Goal: Transaction & Acquisition: Purchase product/service

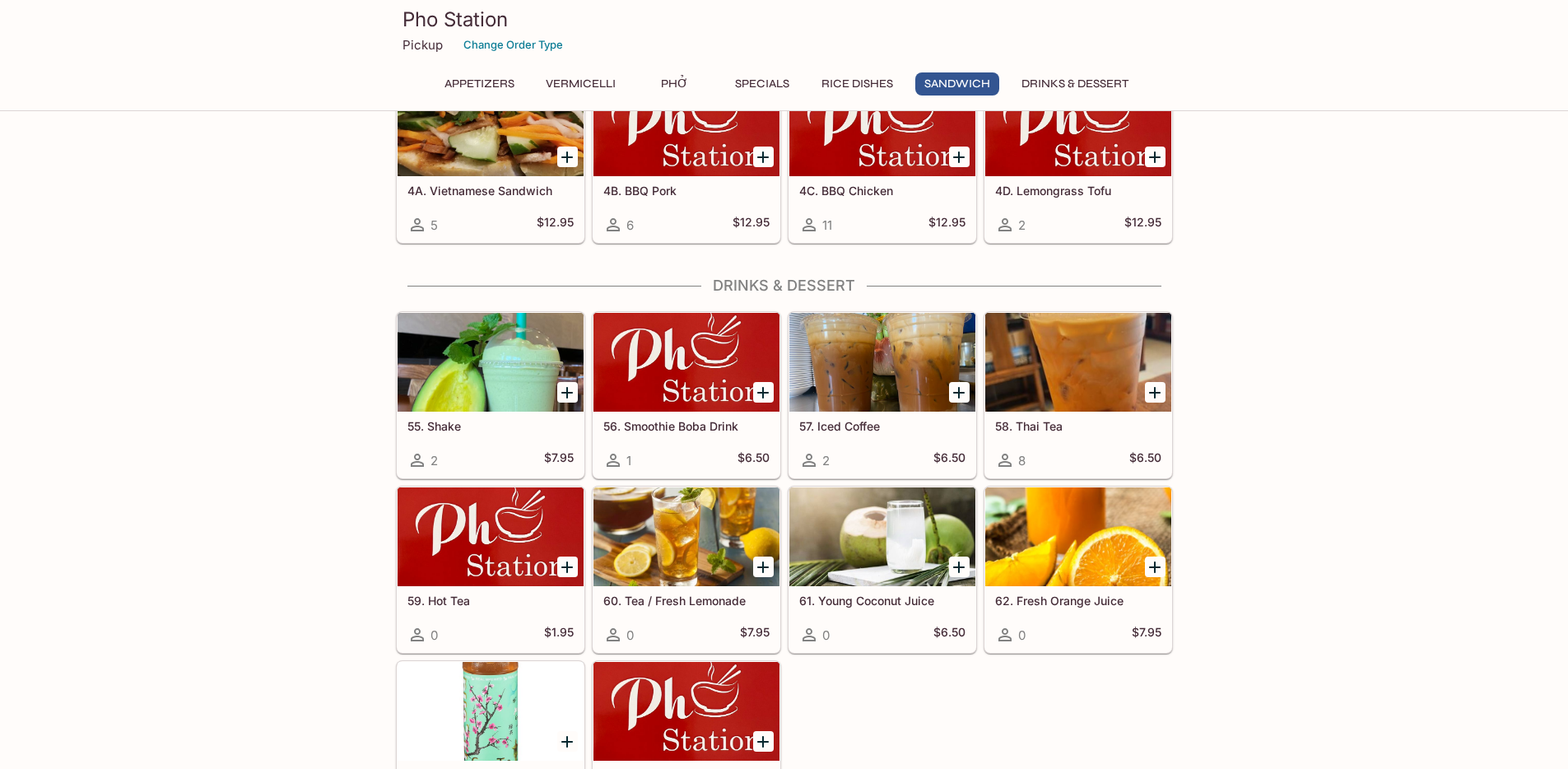
scroll to position [3196, 0]
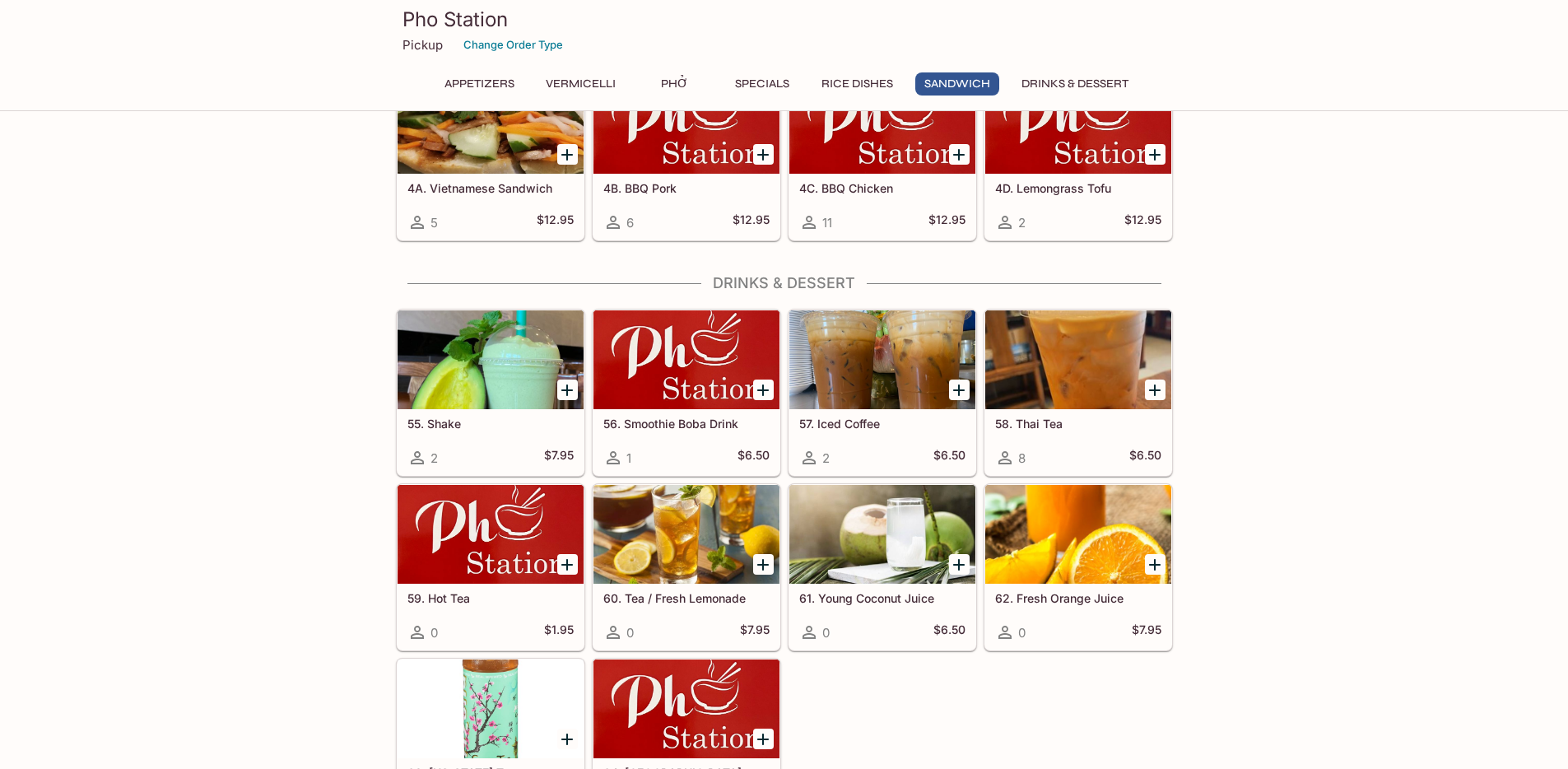
click at [713, 380] on div at bounding box center [687, 360] width 186 height 99
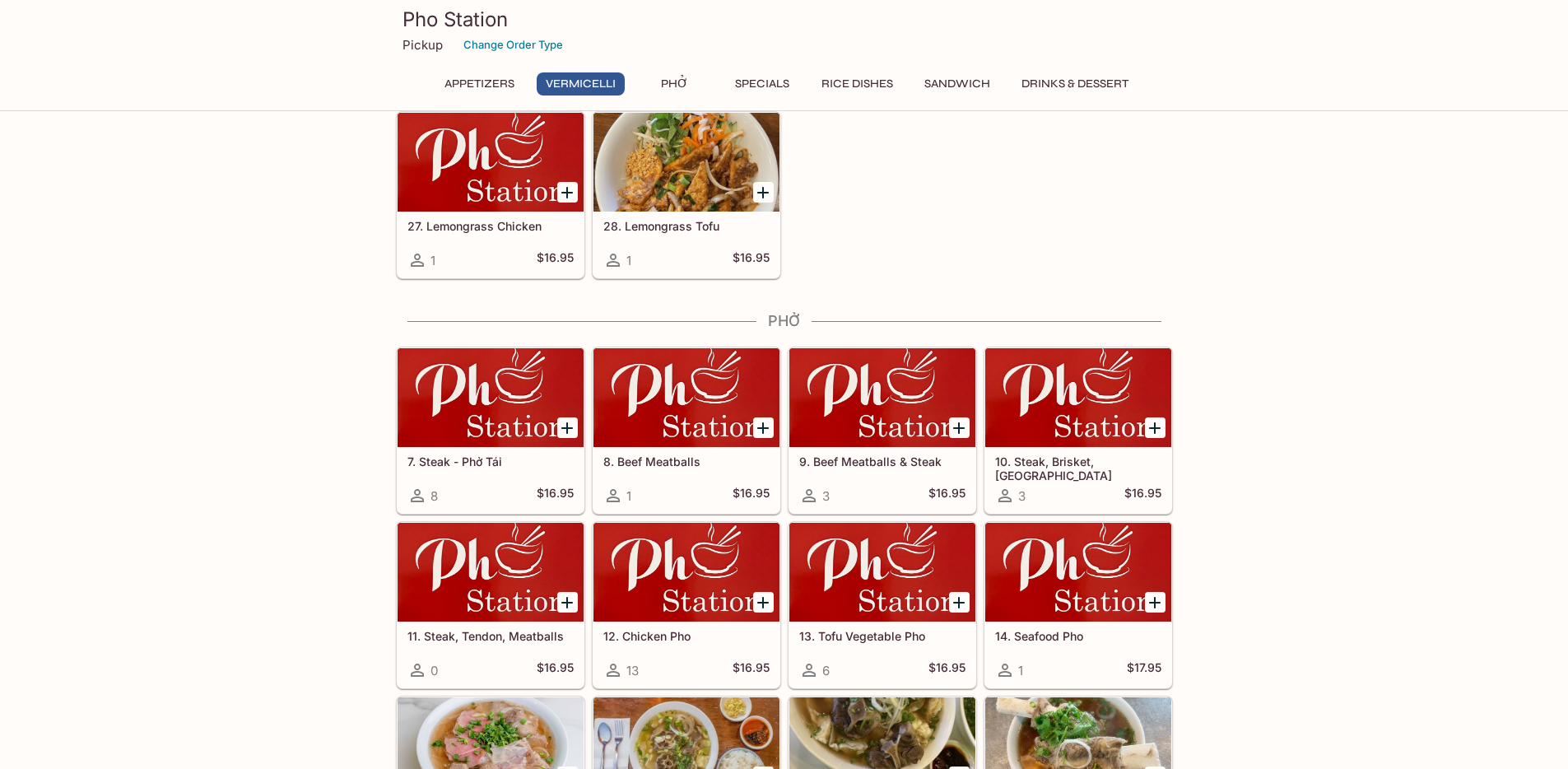
scroll to position [839, 0]
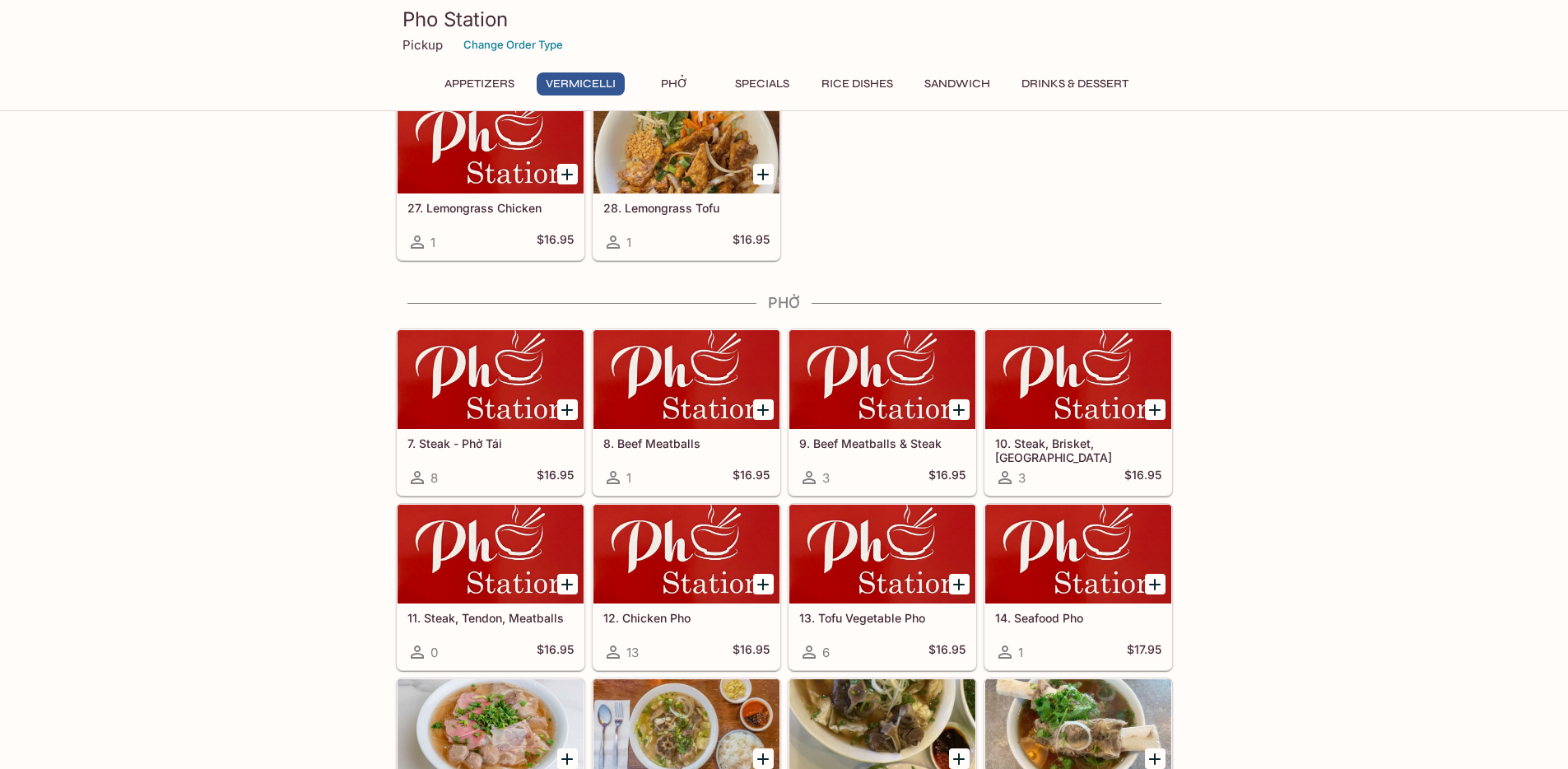
click at [455, 399] on div at bounding box center [491, 379] width 186 height 99
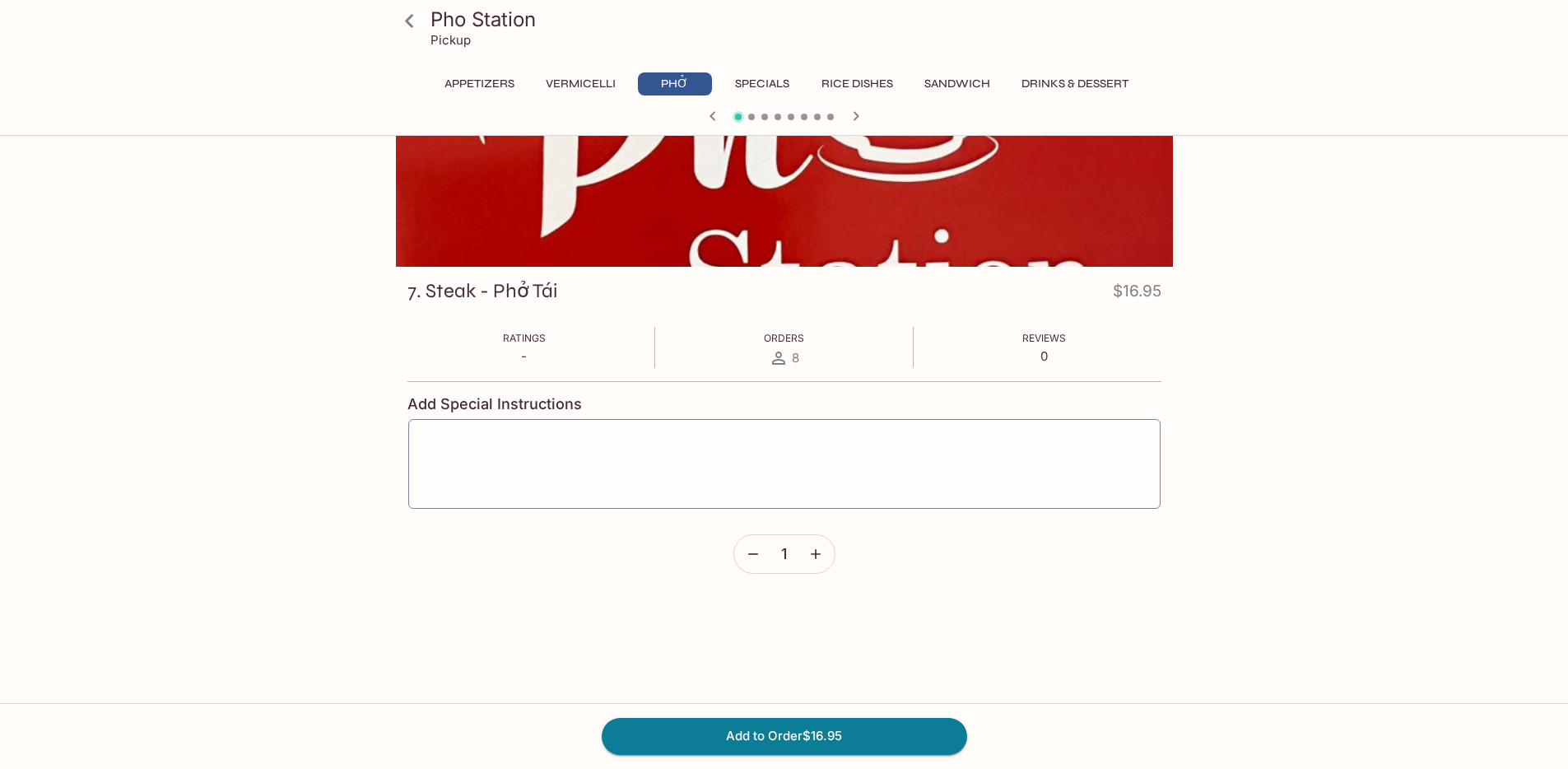
scroll to position [142, 0]
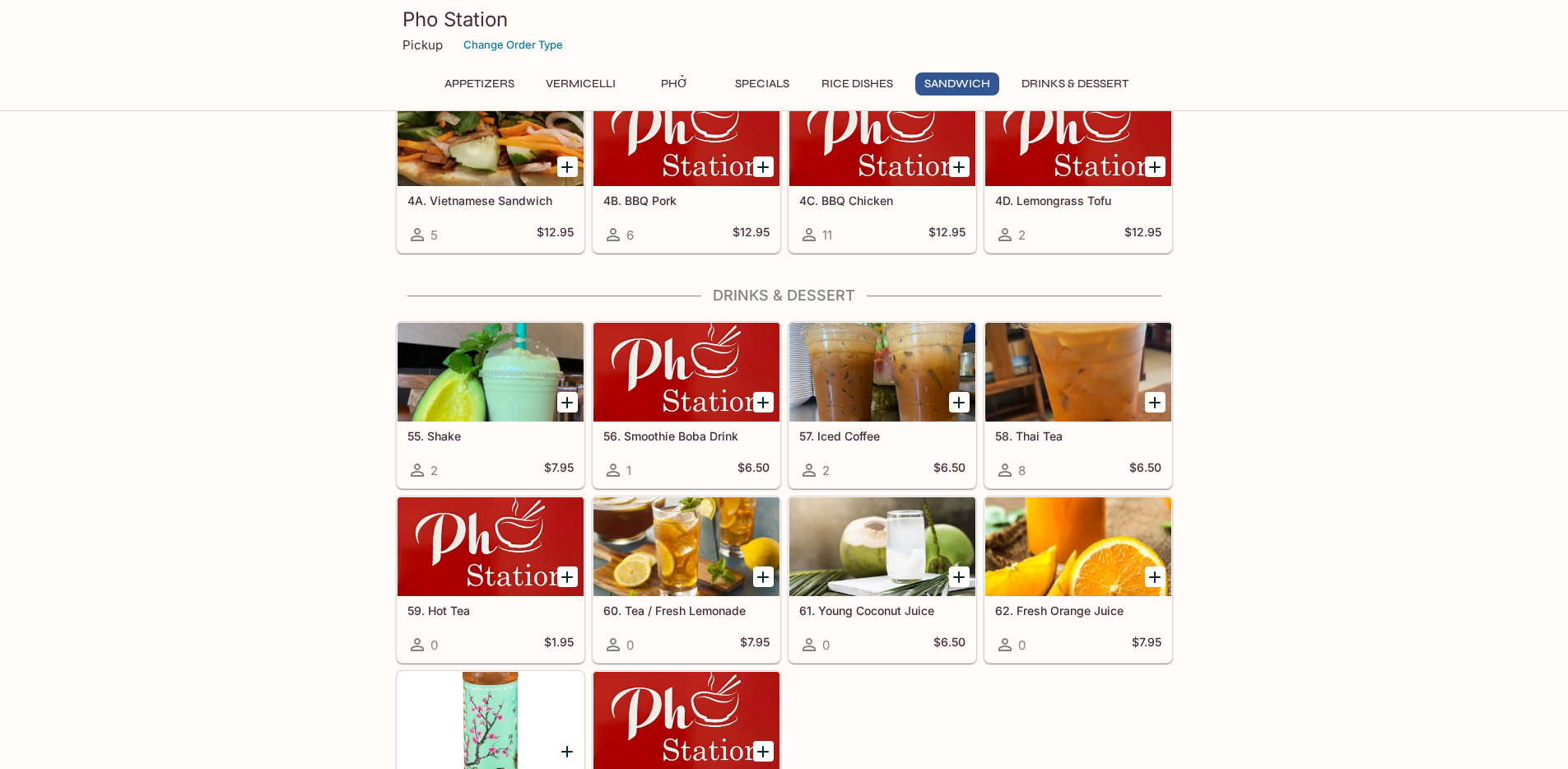
scroll to position [3127, 0]
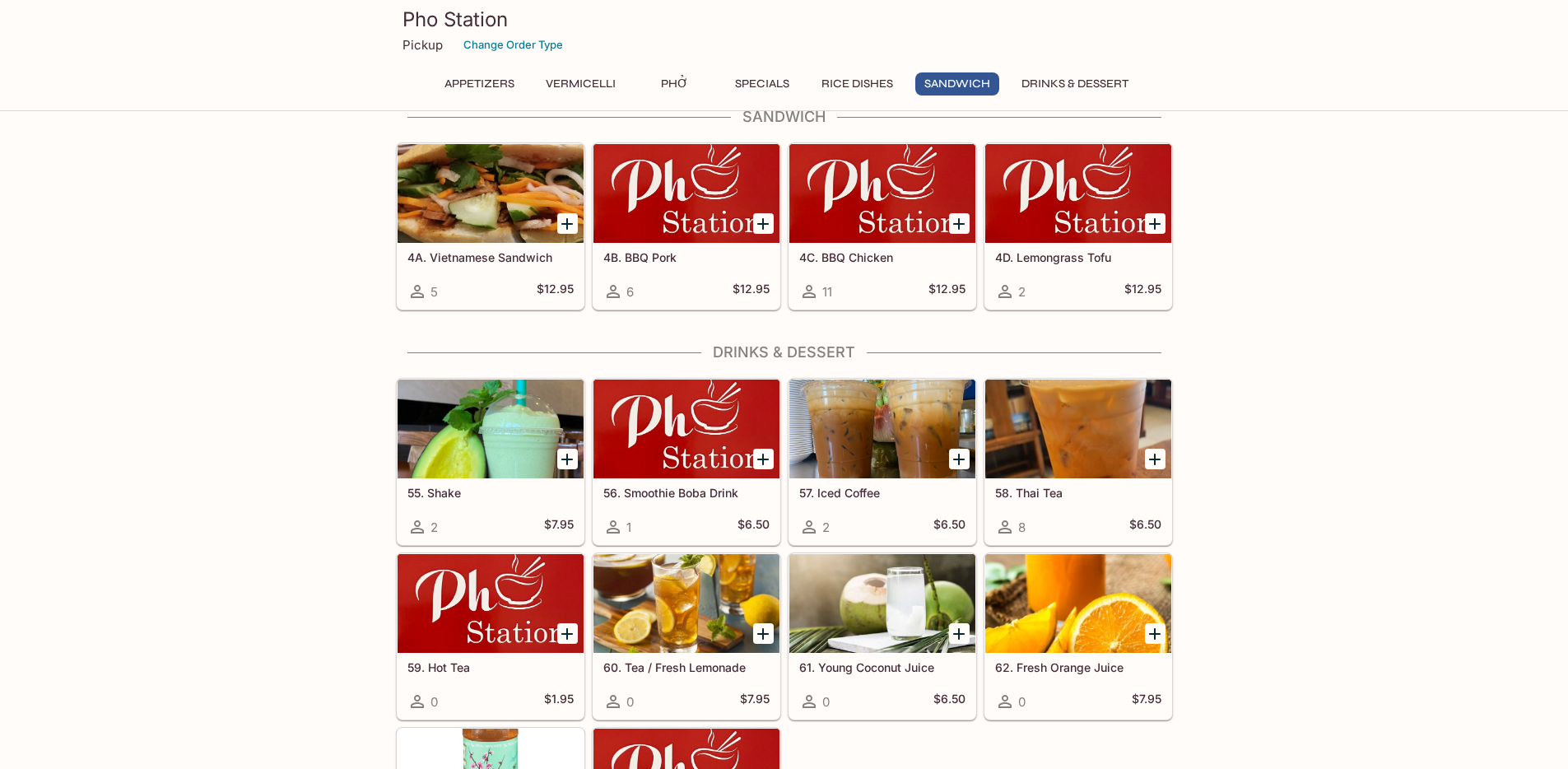
click at [689, 78] on button "Phở" at bounding box center [674, 84] width 74 height 23
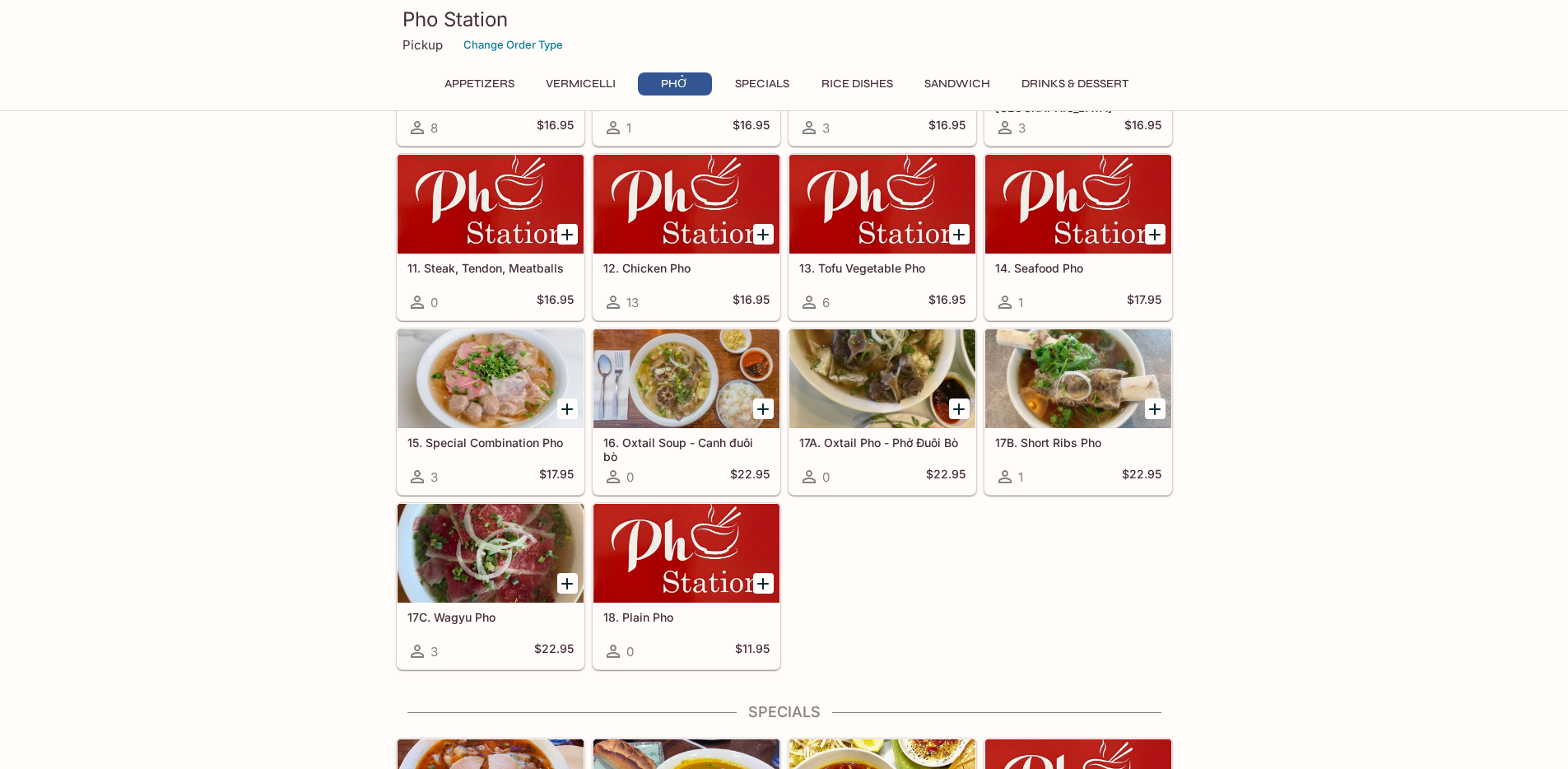
scroll to position [1072, 0]
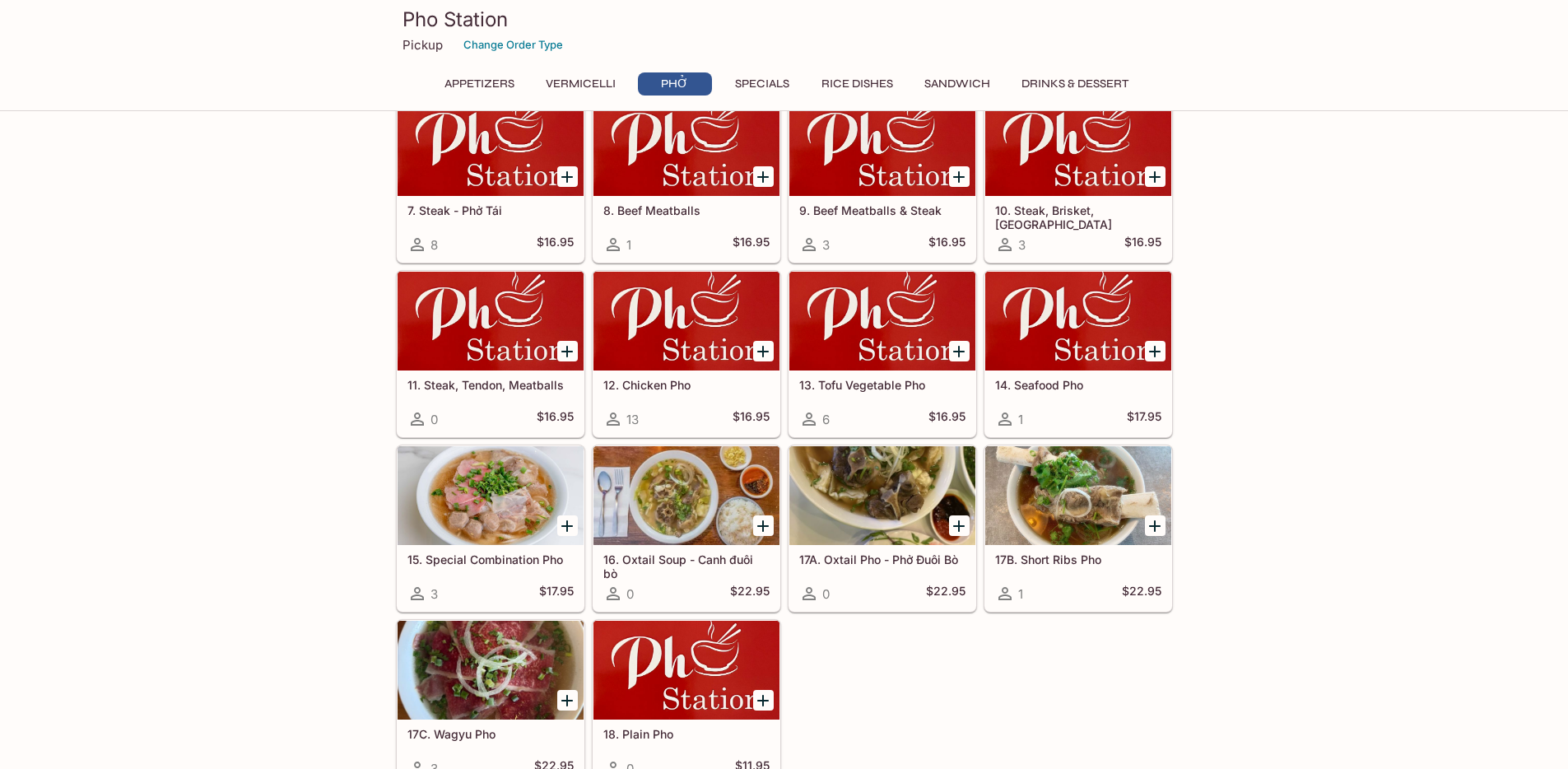
click at [484, 480] on div at bounding box center [491, 495] width 186 height 99
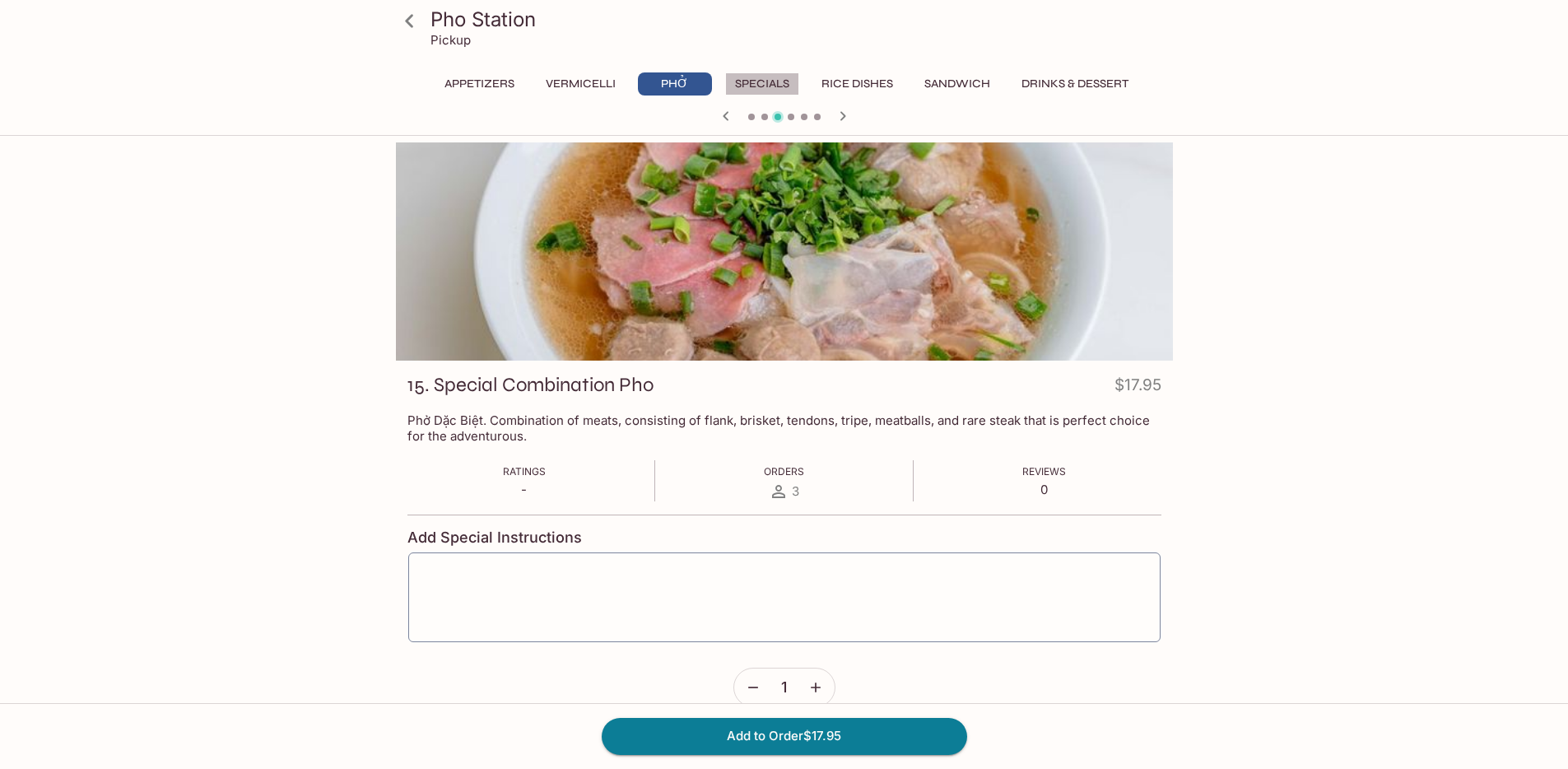
click at [746, 87] on button "Specials" at bounding box center [762, 84] width 74 height 23
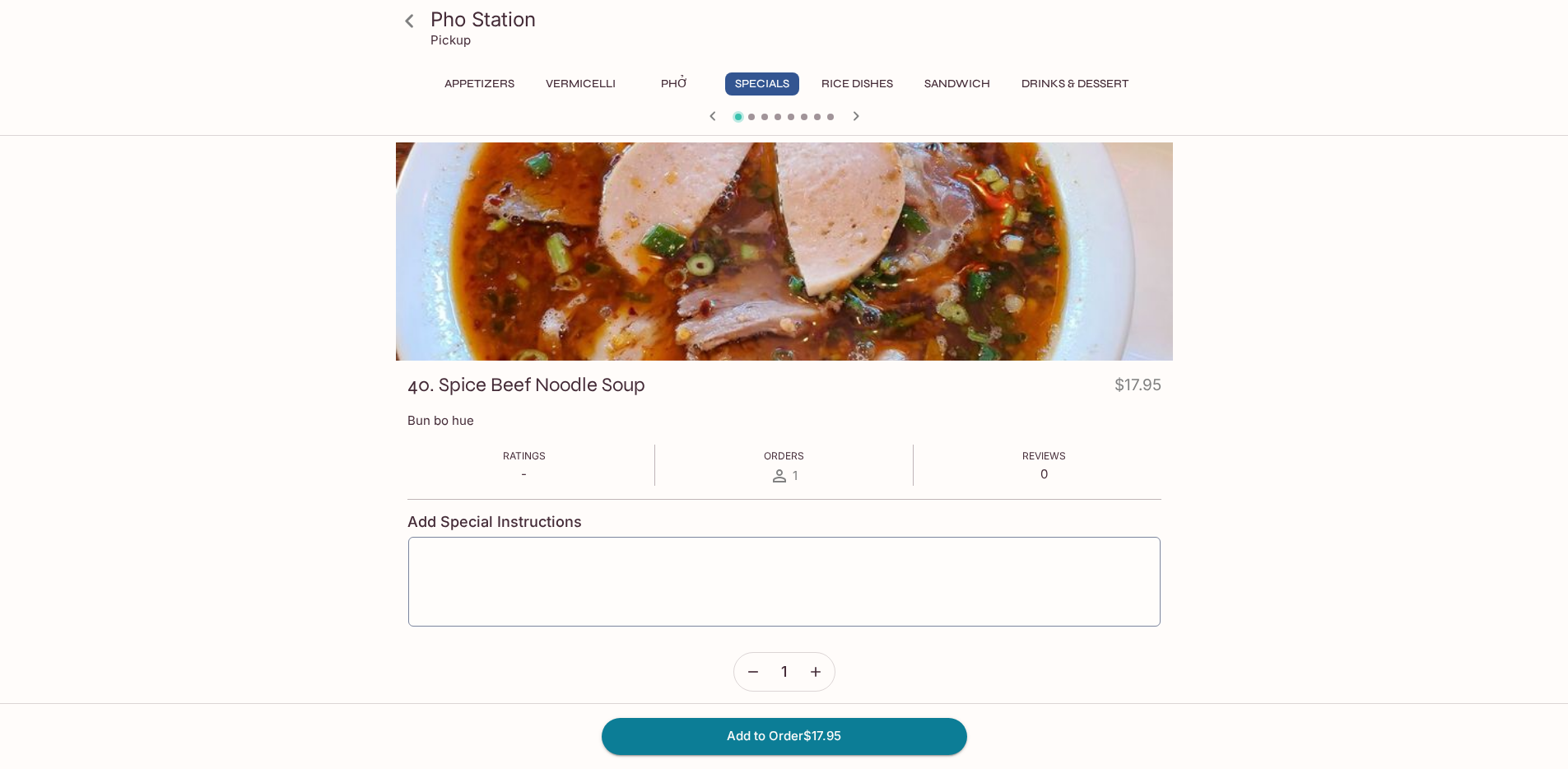
click at [731, 253] on div at bounding box center [785, 251] width 777 height 218
click at [667, 83] on button "Phở" at bounding box center [674, 84] width 74 height 23
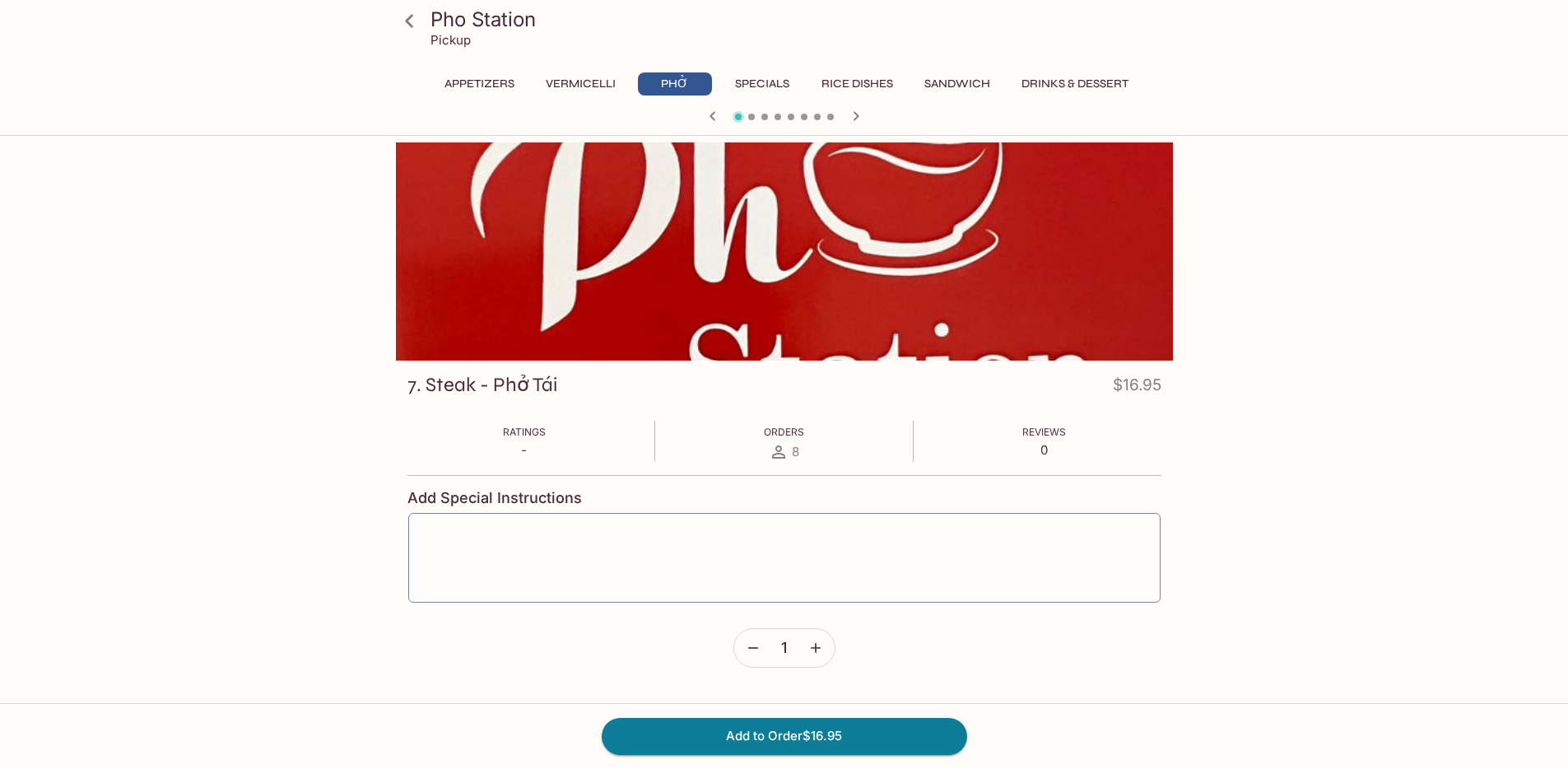
click at [409, 25] on icon at bounding box center [409, 21] width 29 height 29
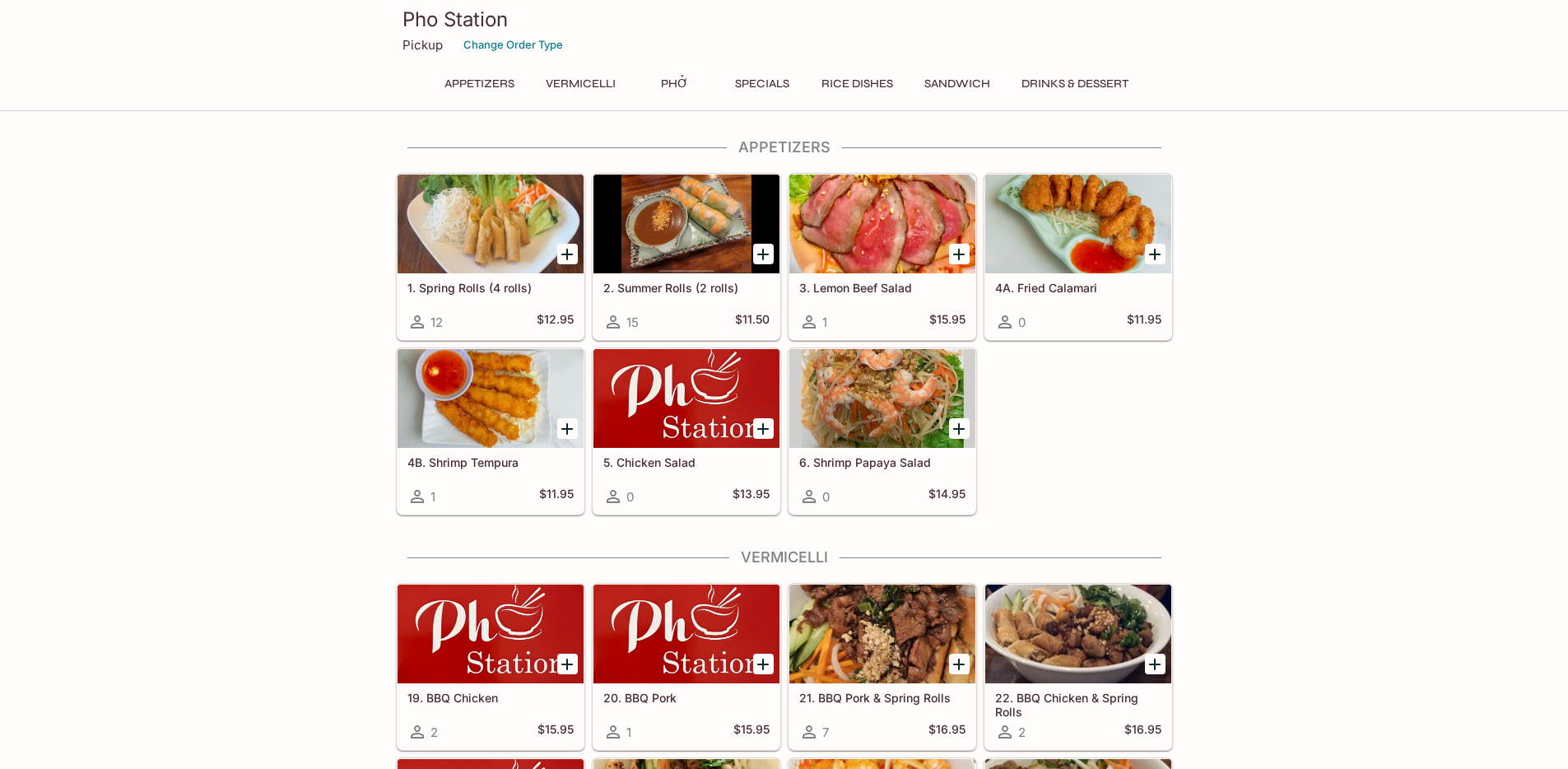
click at [674, 74] on button "Phở" at bounding box center [674, 84] width 74 height 23
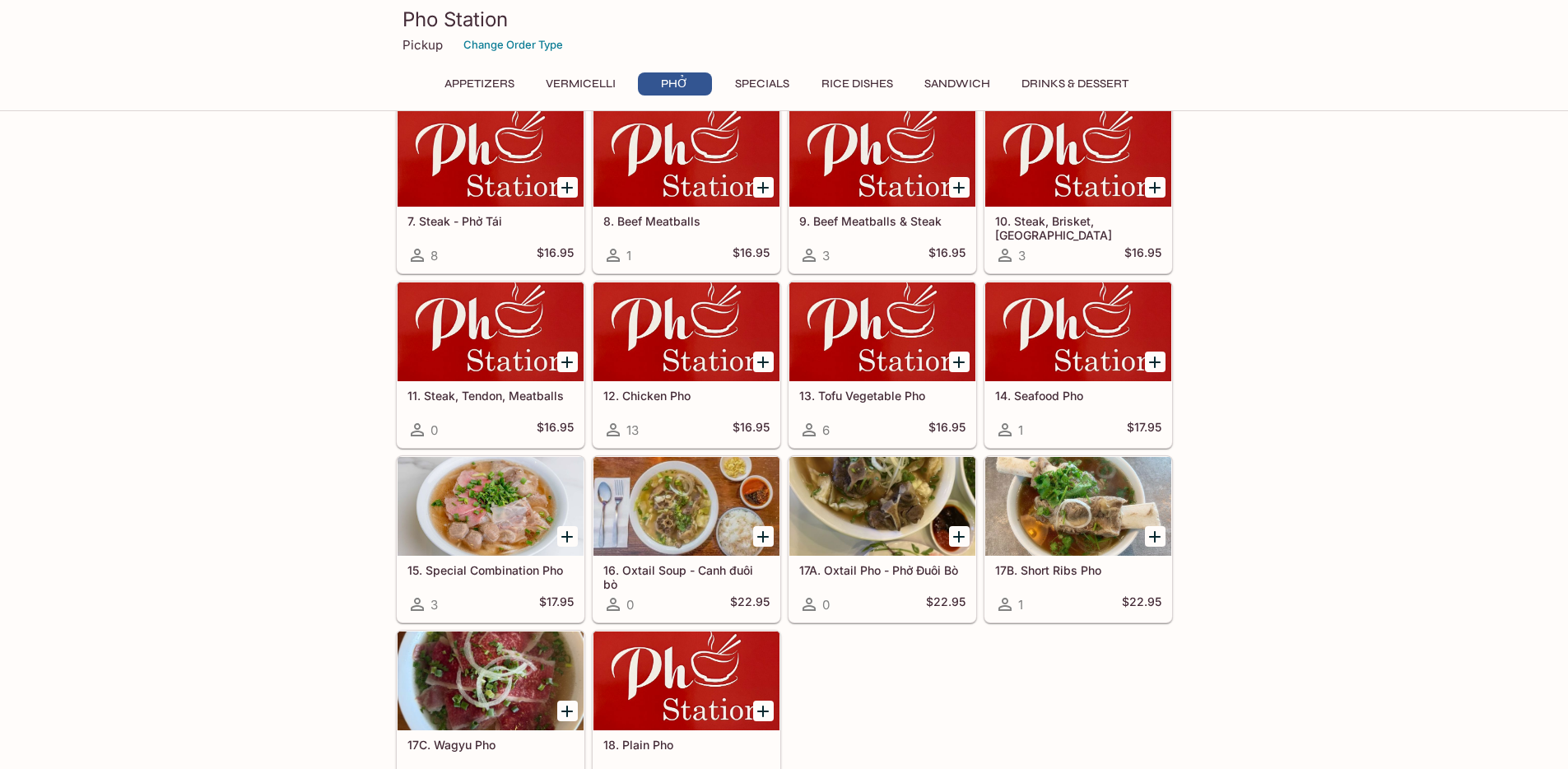
scroll to position [1062, 0]
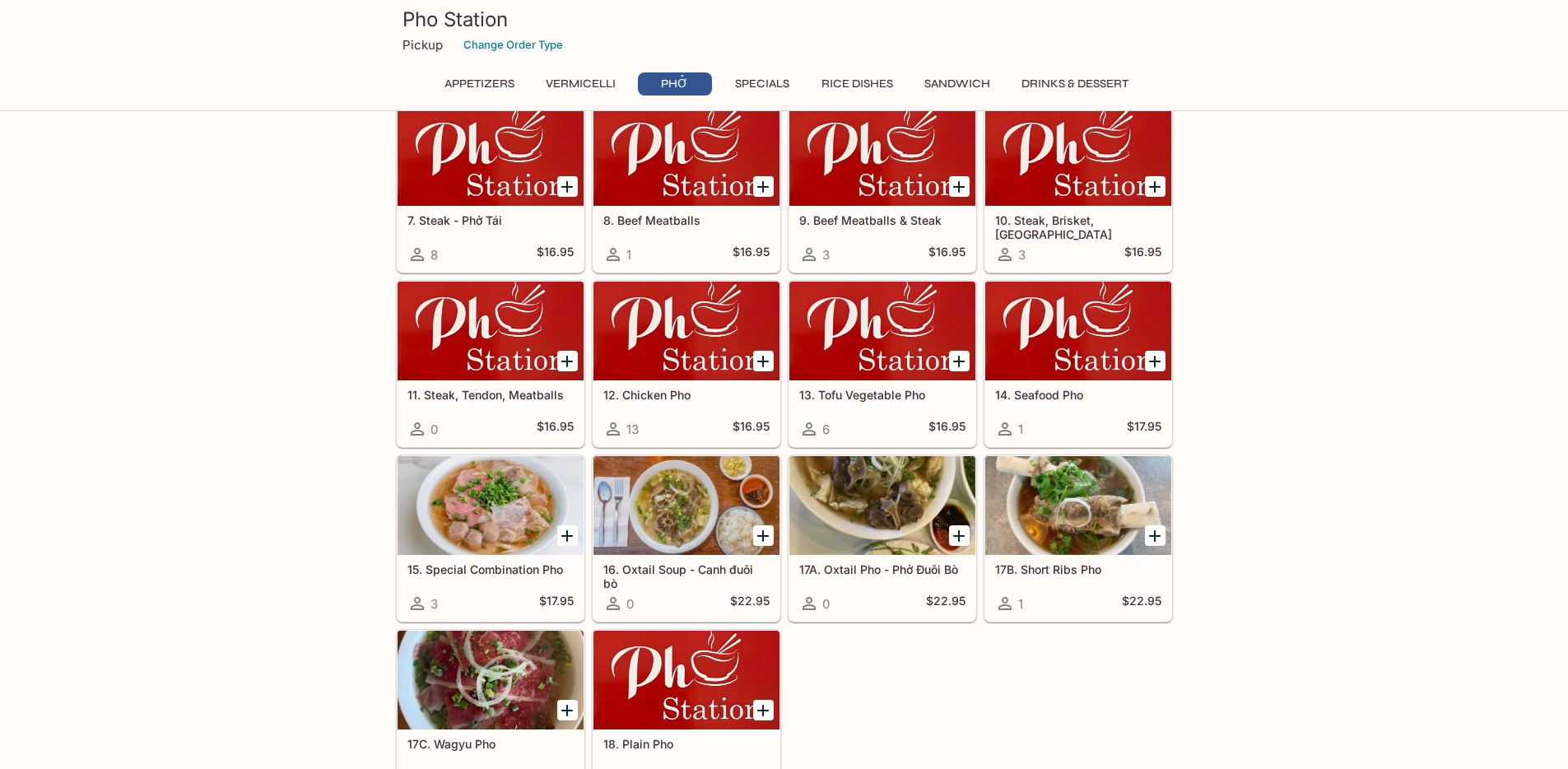
click at [900, 496] on div at bounding box center [883, 505] width 186 height 99
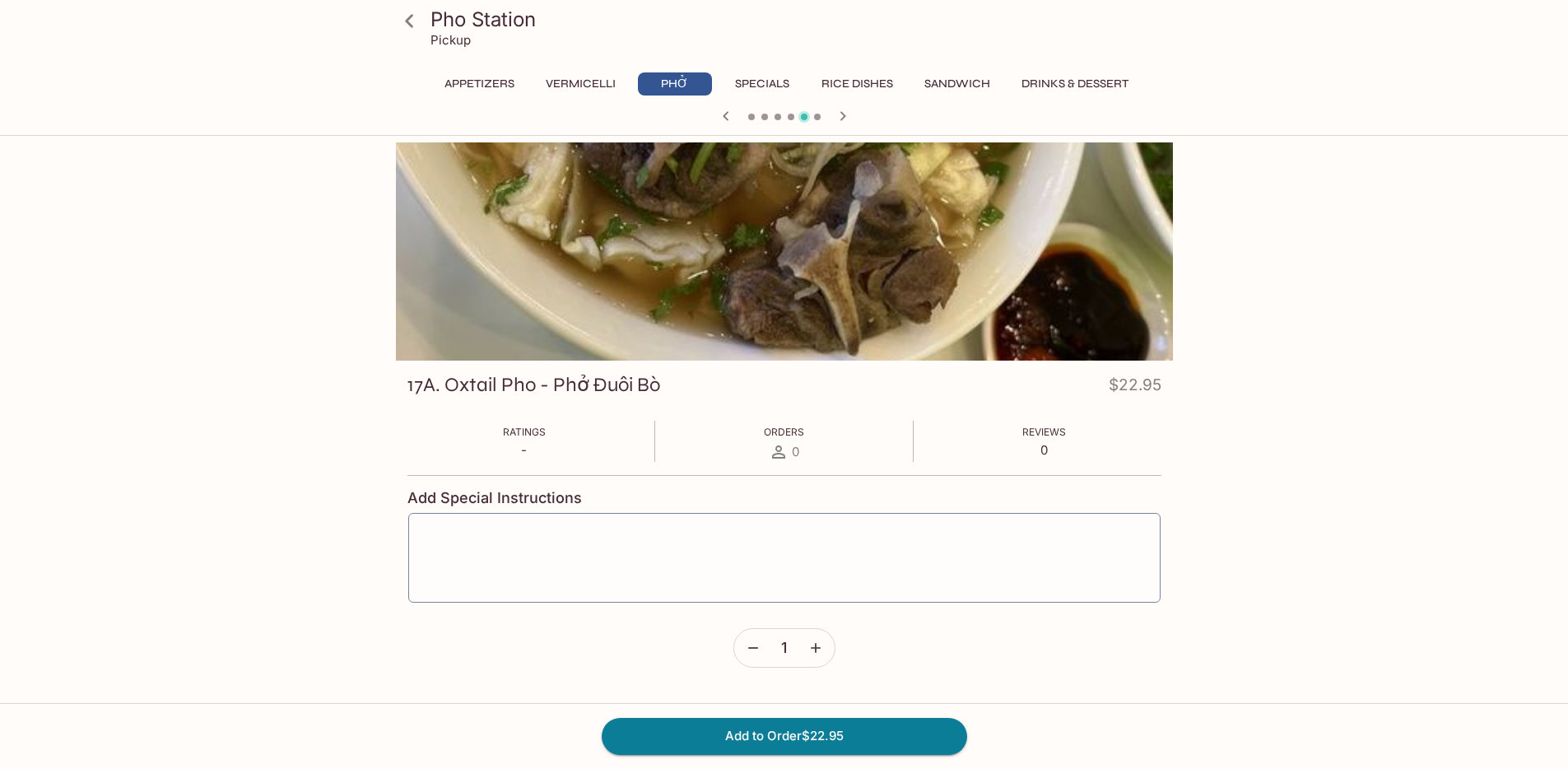
click at [399, 19] on icon at bounding box center [409, 21] width 29 height 29
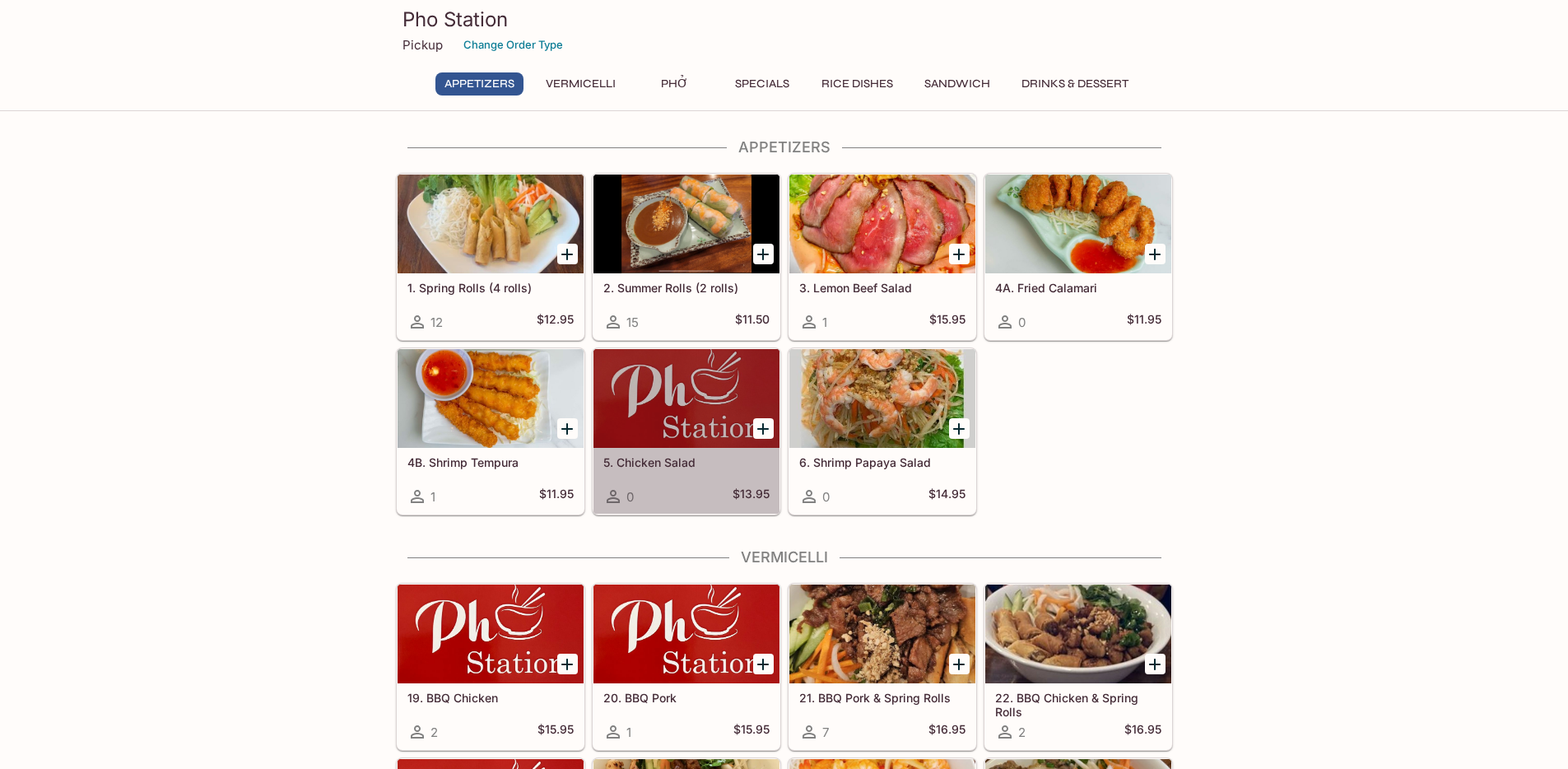
click at [703, 405] on div at bounding box center [687, 398] width 186 height 99
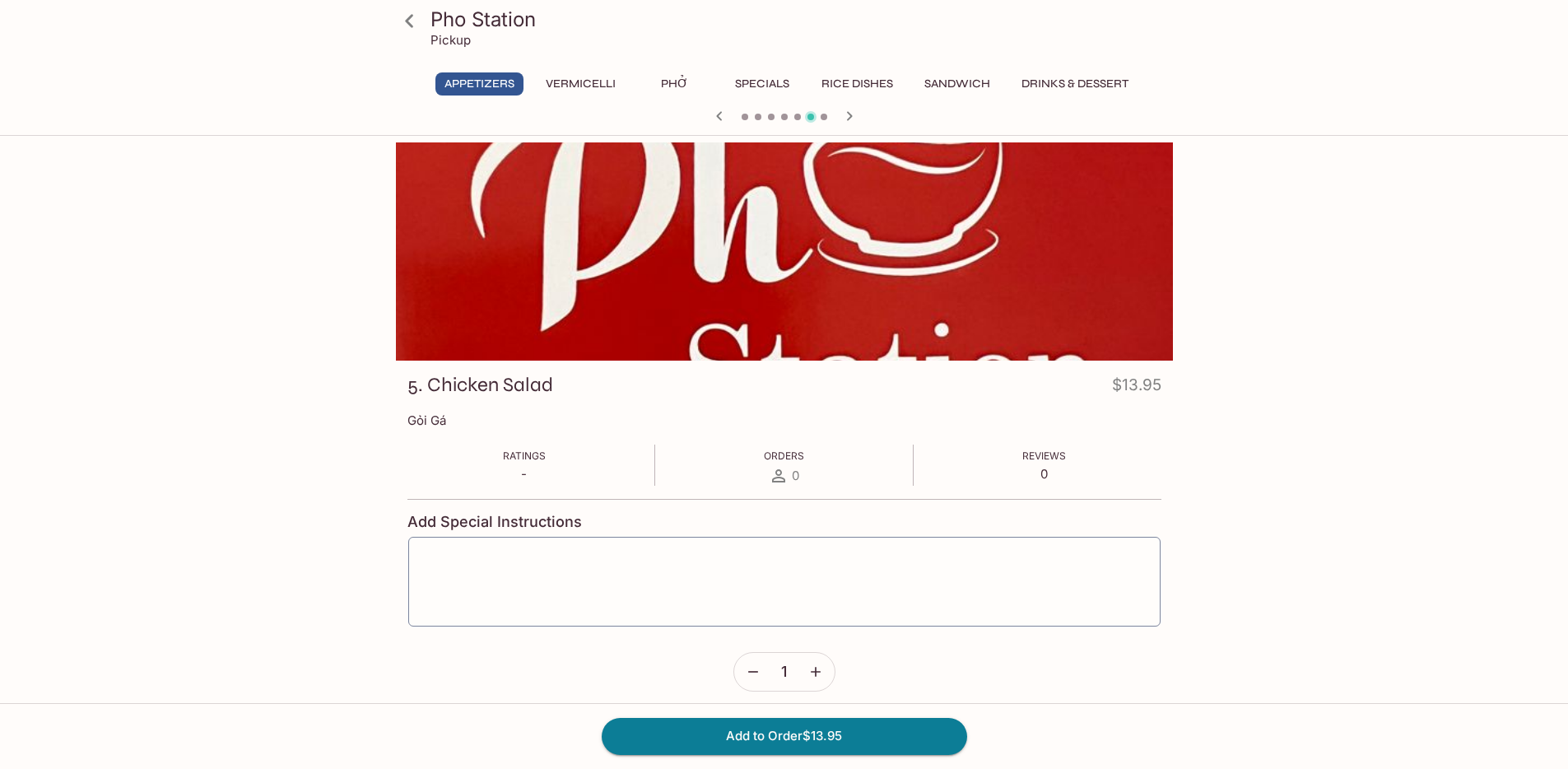
click at [674, 86] on button "Phở" at bounding box center [674, 84] width 74 height 23
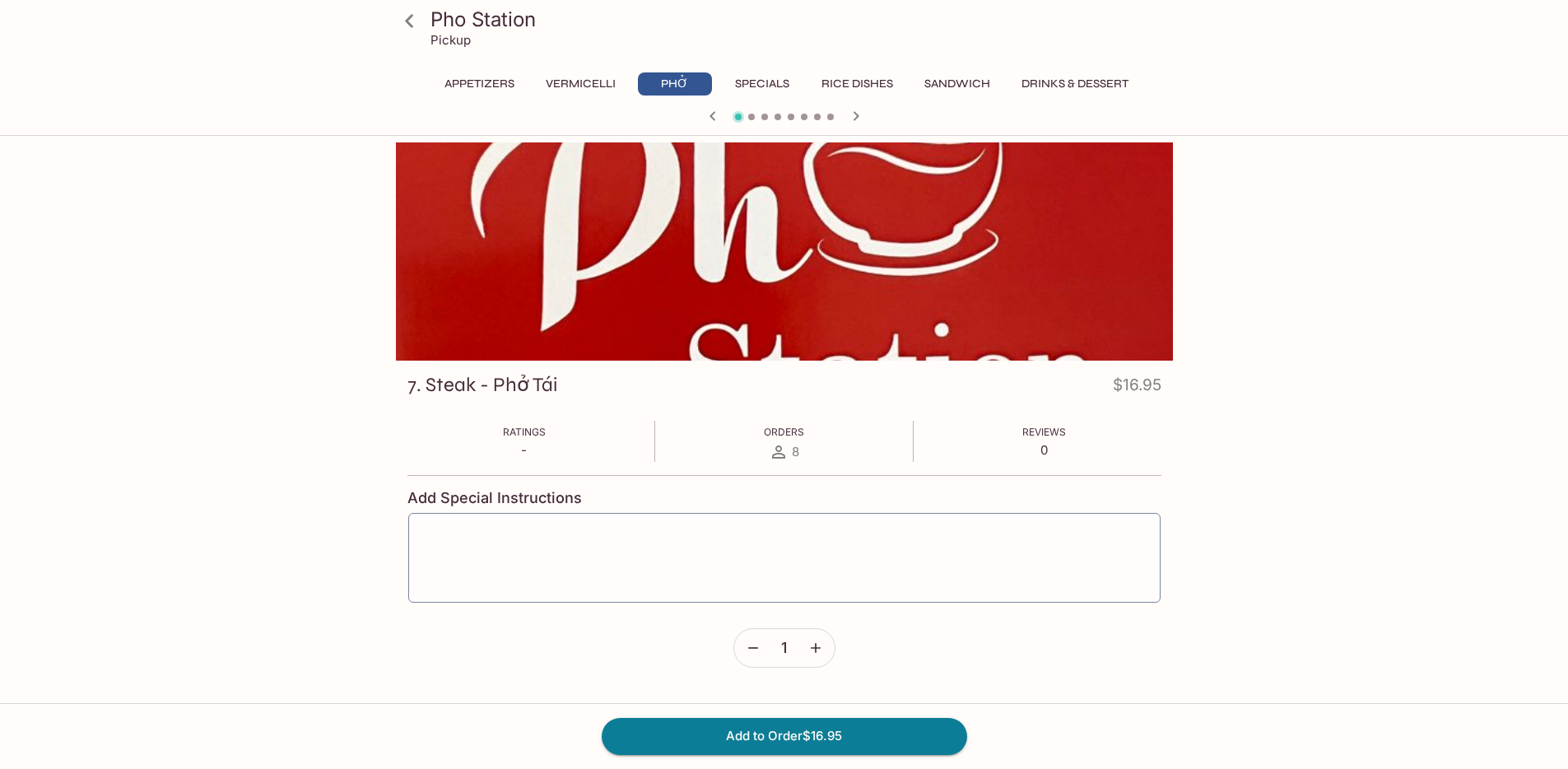
click at [407, 23] on icon at bounding box center [409, 21] width 29 height 29
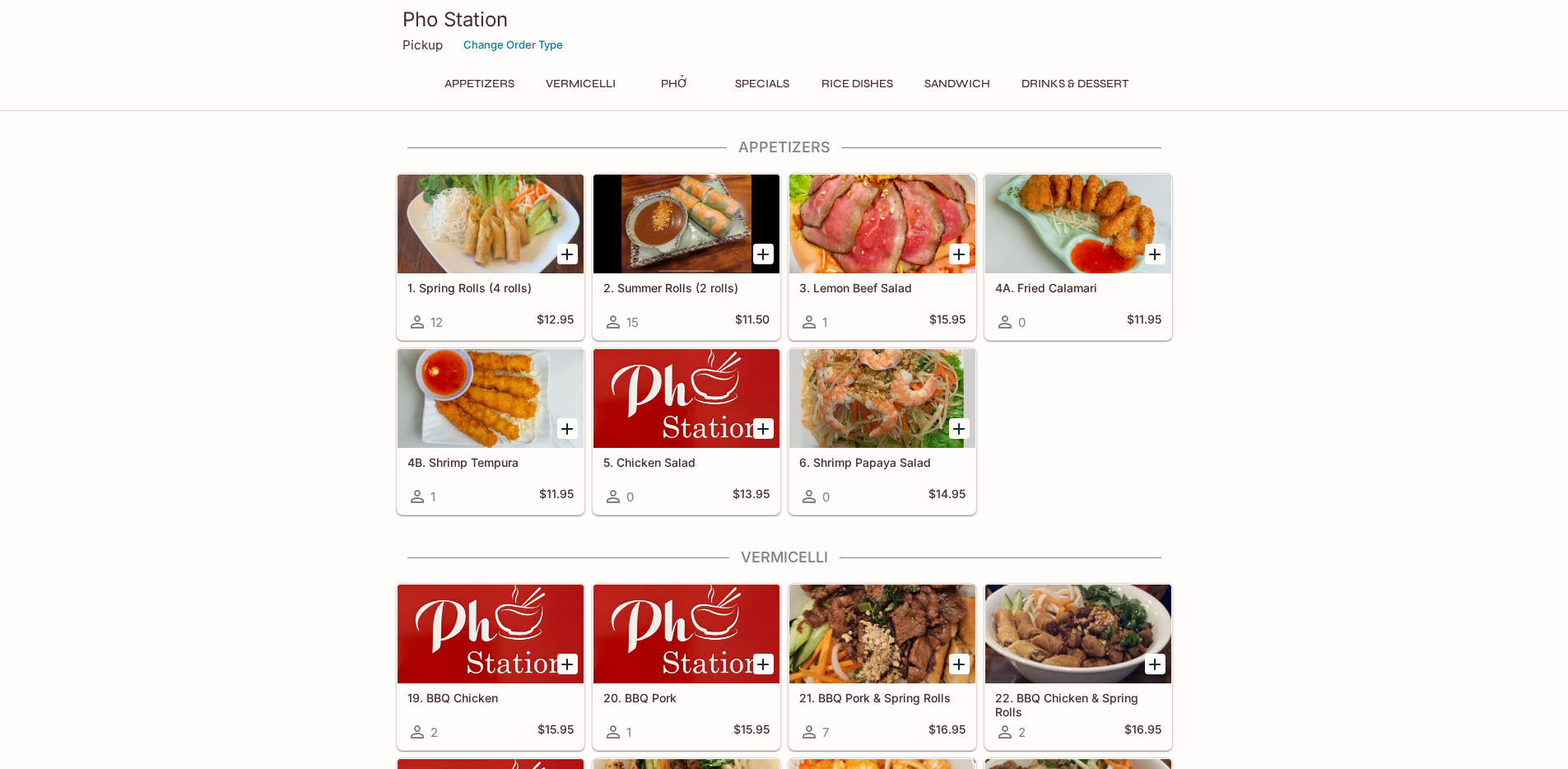
click at [672, 84] on button "Phở" at bounding box center [674, 84] width 74 height 23
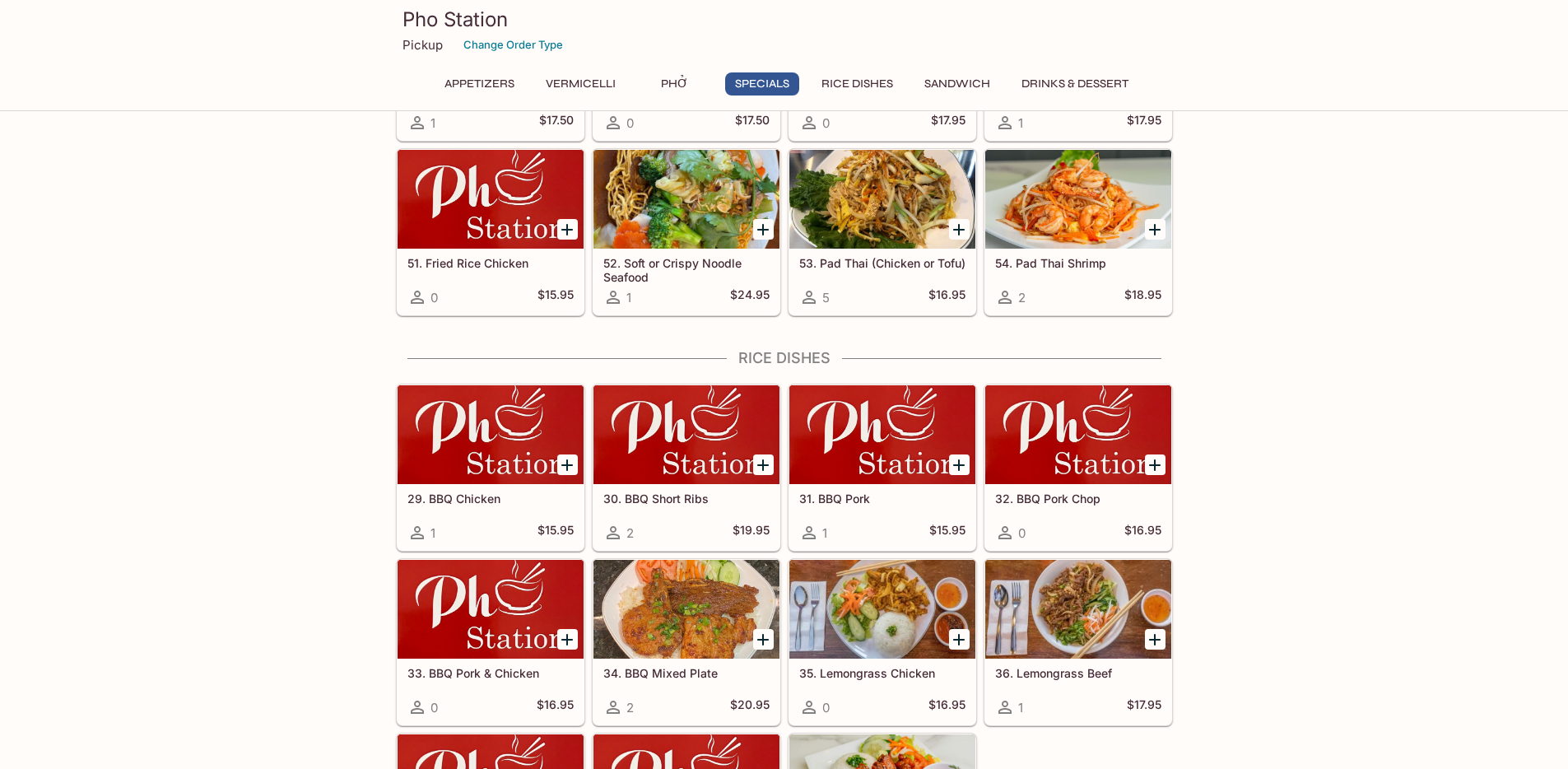
scroll to position [2694, 0]
